Goal: Find specific page/section: Find specific page/section

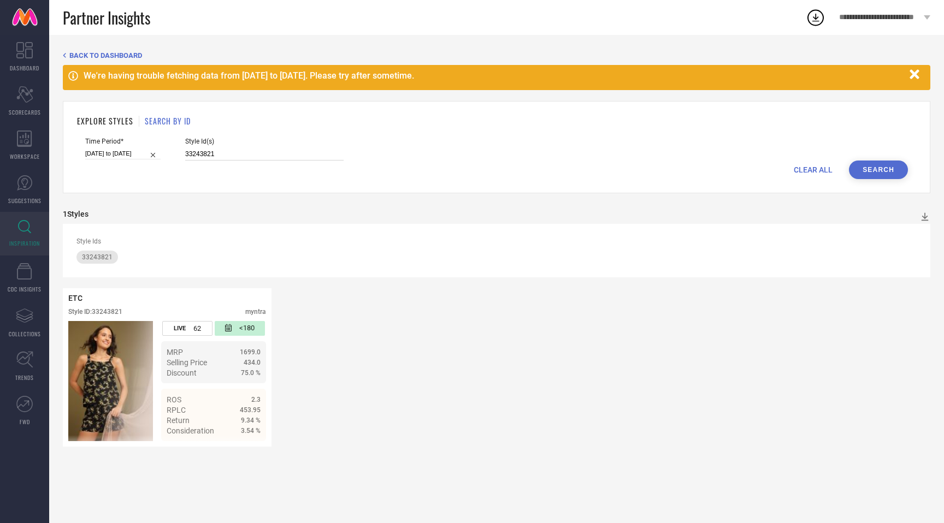
click at [185, 158] on input "33243821" at bounding box center [264, 154] width 158 height 13
paste input "190205"
click at [891, 168] on button "Search" at bounding box center [878, 170] width 59 height 19
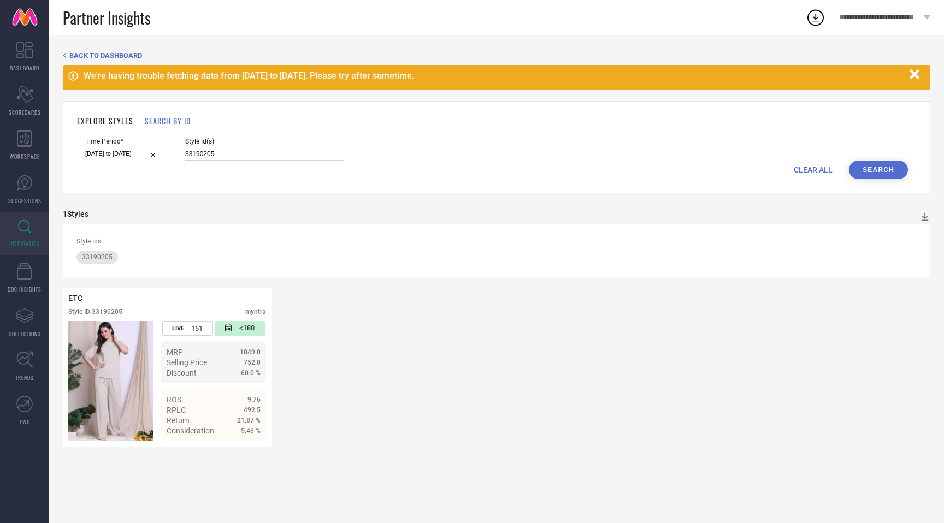
click at [185, 152] on input "33190205" at bounding box center [264, 154] width 158 height 13
paste input "17886398"
click at [866, 174] on button "Search" at bounding box center [878, 170] width 59 height 19
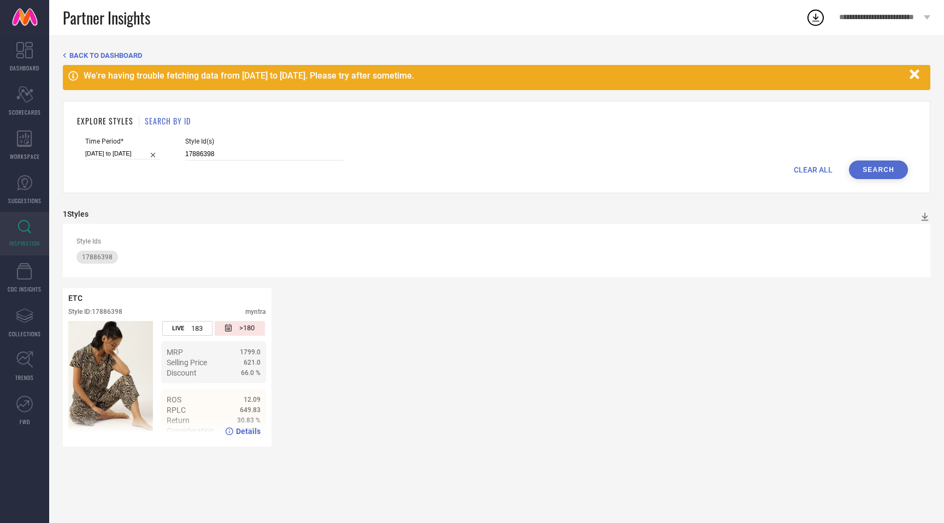
click at [234, 431] on div "Details" at bounding box center [243, 431] width 36 height 9
click at [185, 155] on input "17886398" at bounding box center [264, 154] width 158 height 13
paste input "34933814"
click at [865, 162] on button "Search" at bounding box center [878, 170] width 59 height 19
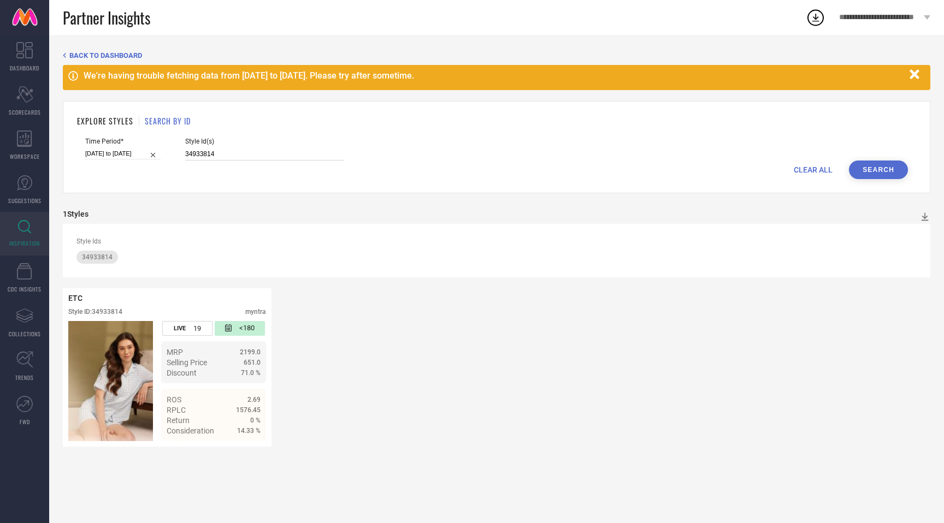
click at [185, 152] on input "34933814" at bounding box center [264, 154] width 158 height 13
paste input "47570"
type input "34947570"
click at [870, 172] on button "Search" at bounding box center [878, 170] width 59 height 19
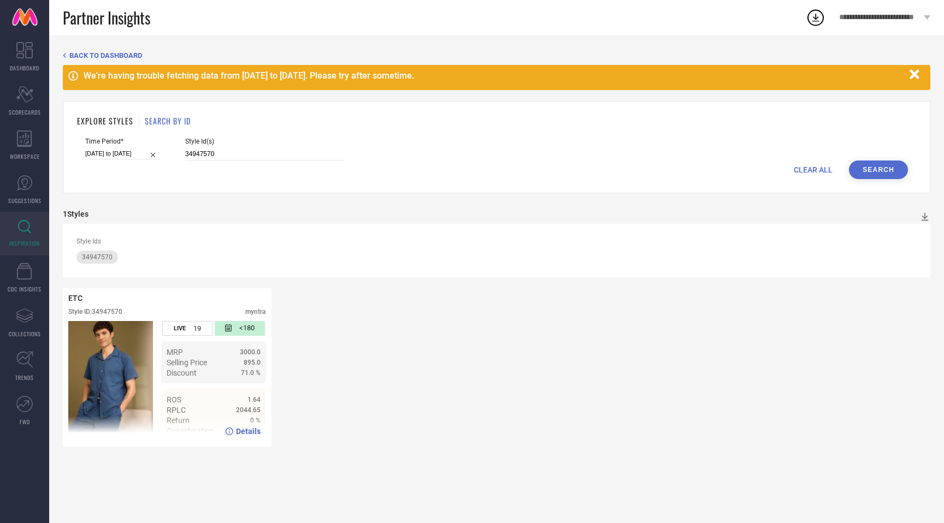
click at [245, 430] on span "Details" at bounding box center [248, 431] width 25 height 9
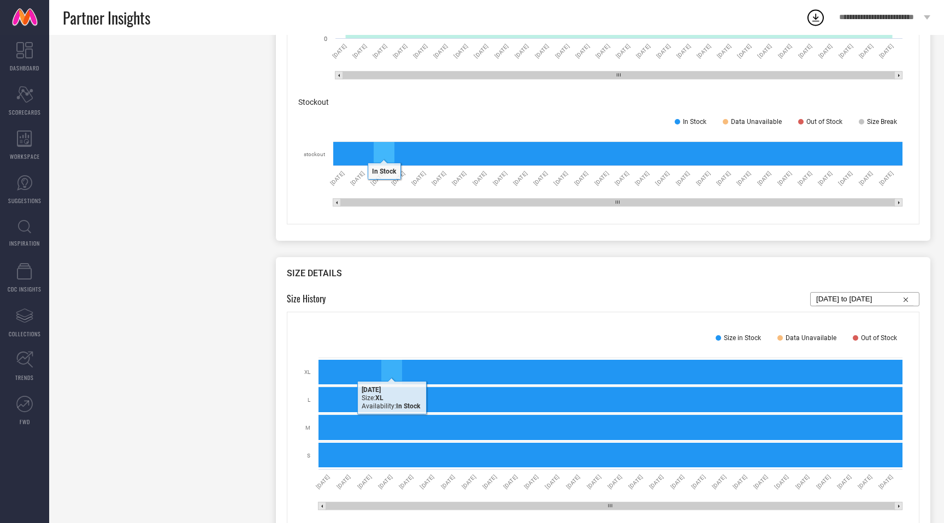
scroll to position [758, 0]
